Goal: Task Accomplishment & Management: Manage account settings

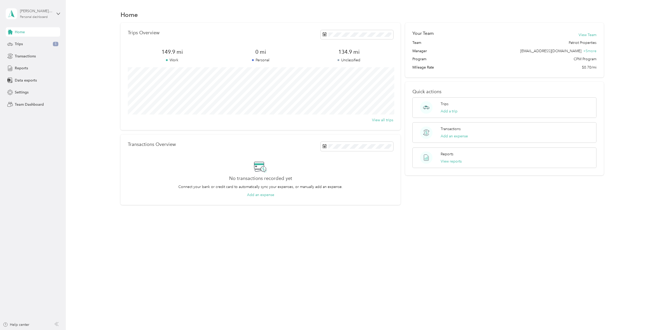
click at [40, 15] on div "[PERSON_NAME][EMAIL_ADDRESS][DOMAIN_NAME] Personal dashboard" at bounding box center [36, 13] width 32 height 10
click at [37, 39] on div "Team dashboard" at bounding box center [74, 42] width 131 height 9
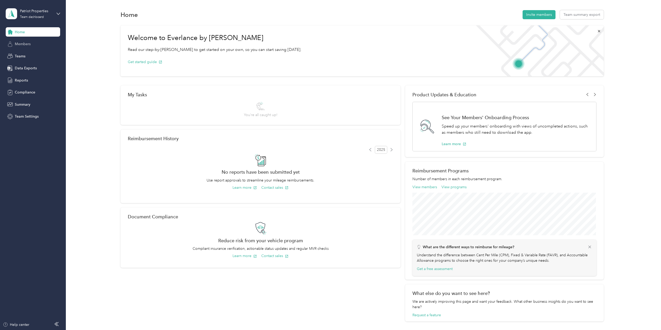
click at [28, 45] on span "Members" at bounding box center [23, 43] width 16 height 5
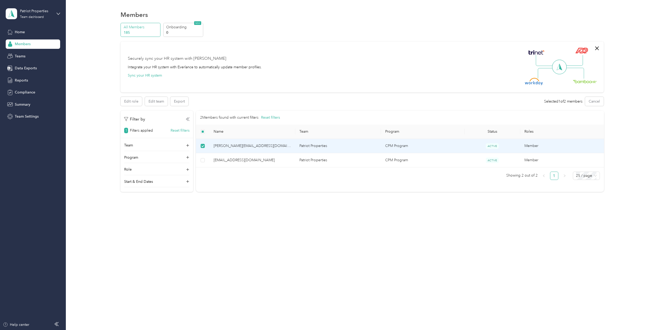
click at [236, 147] on span "[PERSON_NAME][EMAIL_ADDRESS][DOMAIN_NAME]" at bounding box center [253, 146] width 78 height 6
click at [531, 144] on td "Member" at bounding box center [564, 146] width 86 height 14
click at [491, 146] on span "ACTIVE" at bounding box center [492, 145] width 13 height 5
click at [206, 145] on td at bounding box center [203, 146] width 14 height 14
click at [495, 146] on span "ACTIVE" at bounding box center [492, 145] width 13 height 5
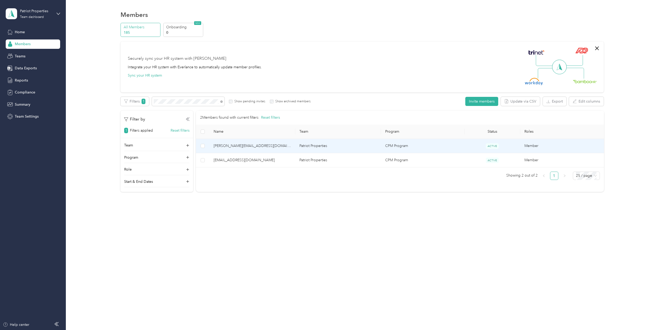
click at [247, 148] on td "[PERSON_NAME][EMAIL_ADDRESS][DOMAIN_NAME]" at bounding box center [253, 146] width 86 height 14
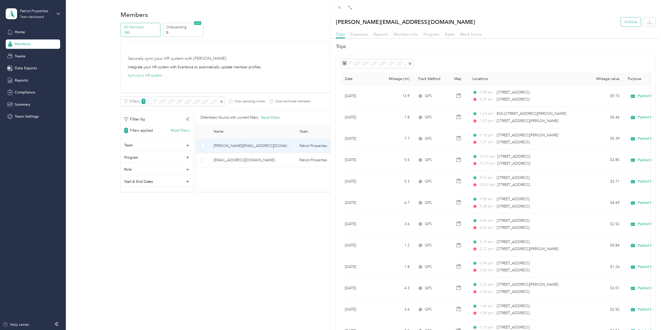
click at [629, 24] on button "Archive" at bounding box center [631, 21] width 20 height 9
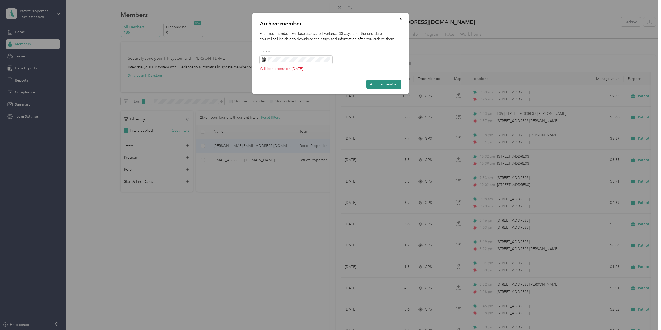
click at [396, 83] on button "Archive member" at bounding box center [383, 84] width 35 height 9
